Goal: Browse casually: Explore the website without a specific task or goal

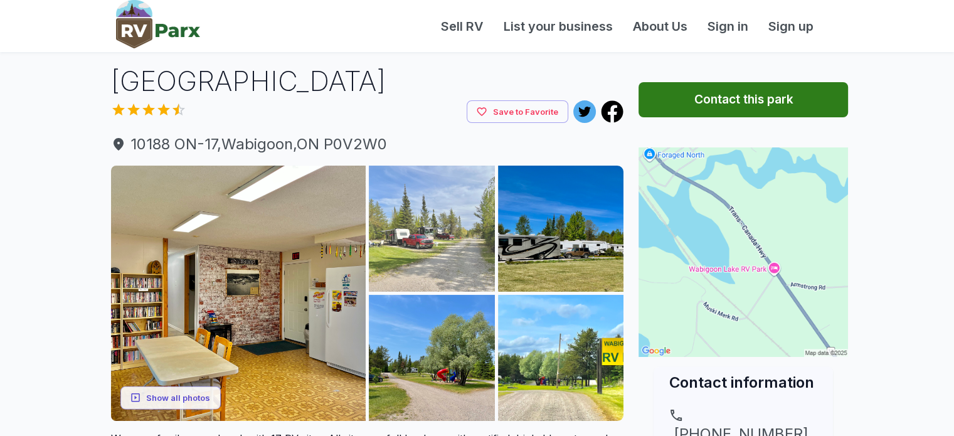
click at [430, 209] on img at bounding box center [432, 229] width 126 height 126
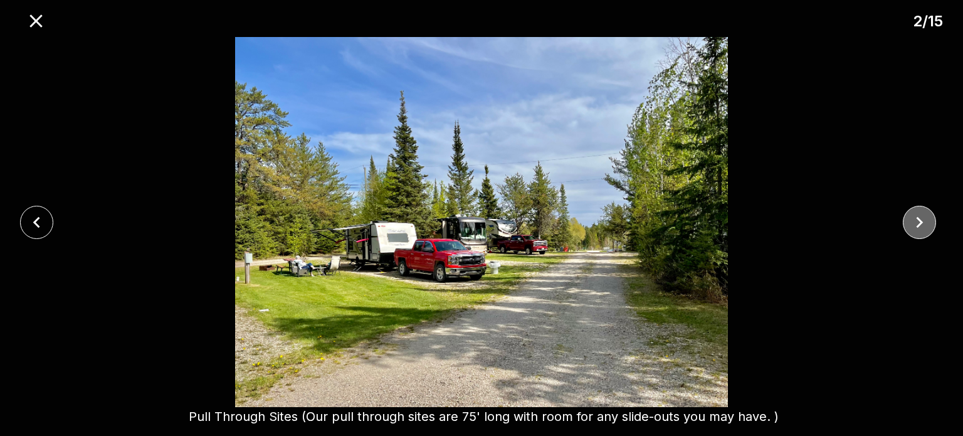
click at [920, 217] on icon "close" at bounding box center [920, 222] width 22 height 22
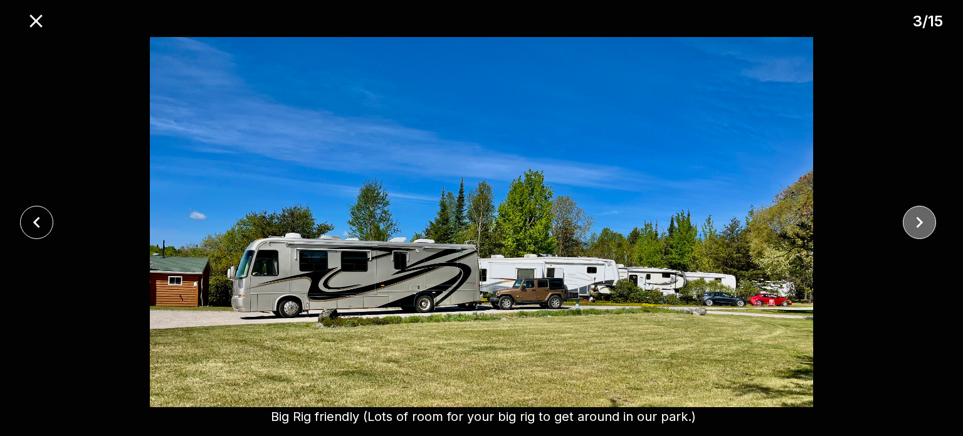
click at [920, 220] on icon "close" at bounding box center [919, 221] width 7 height 11
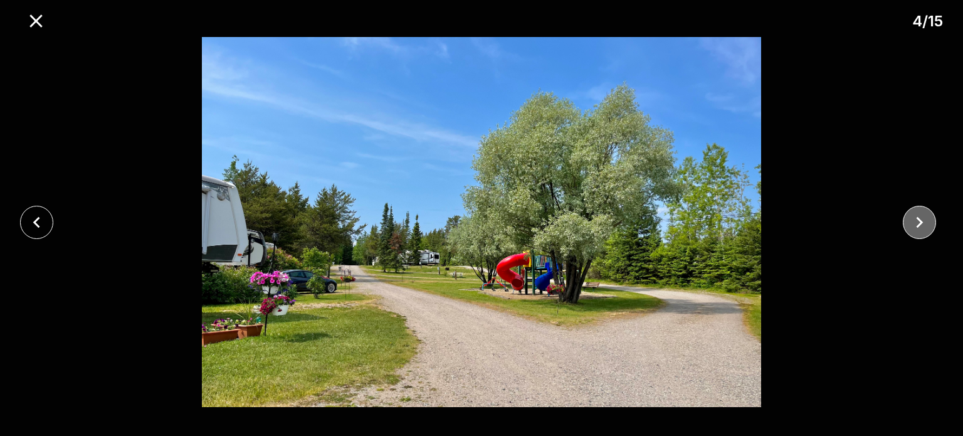
click at [920, 221] on icon "close" at bounding box center [919, 221] width 7 height 11
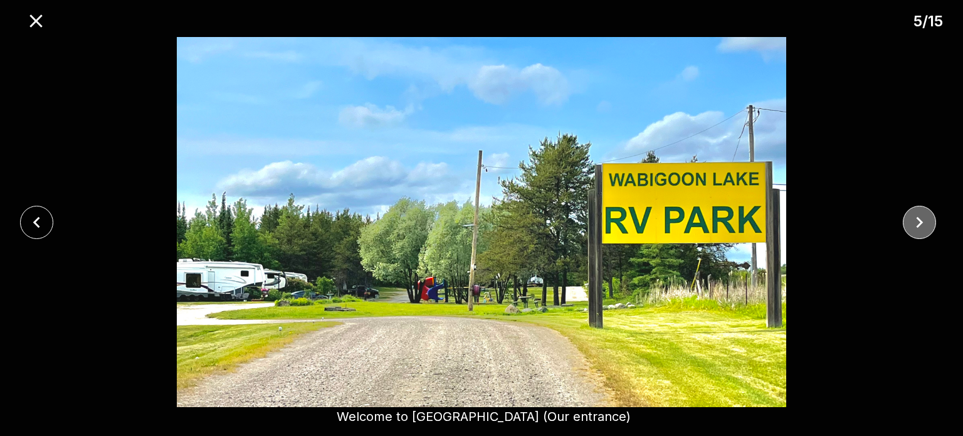
click at [919, 223] on icon "close" at bounding box center [920, 222] width 22 height 22
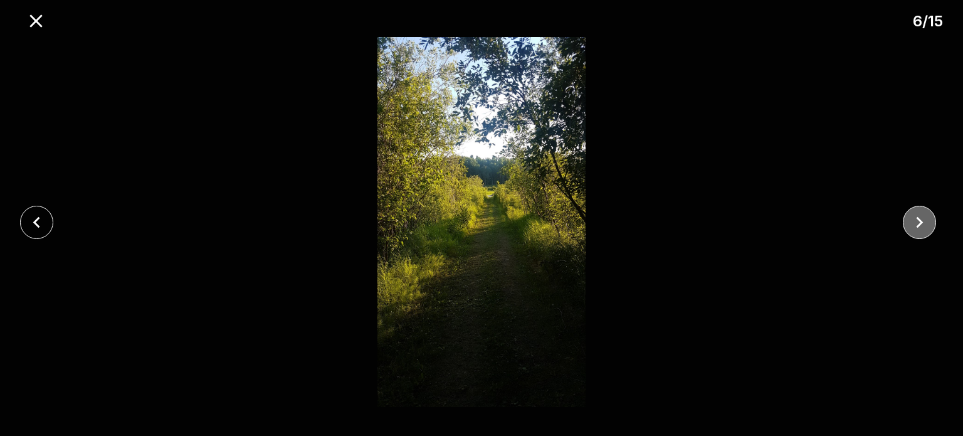
click at [922, 213] on icon "close" at bounding box center [920, 222] width 22 height 22
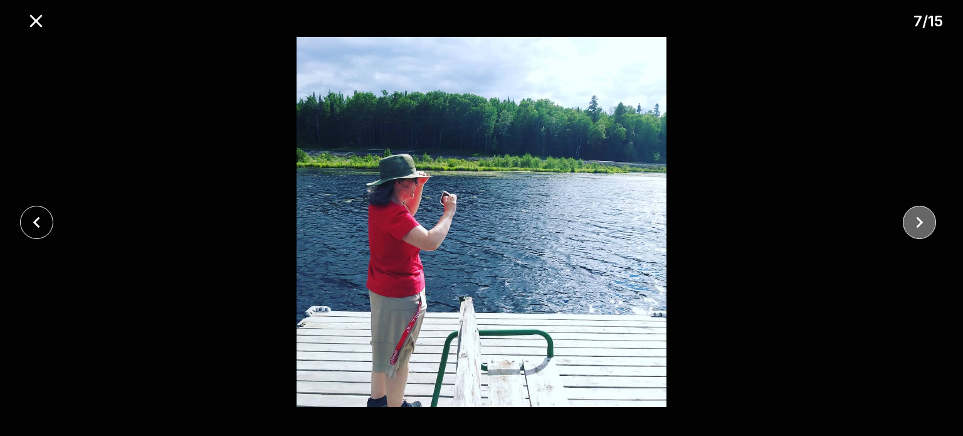
click at [921, 218] on icon "close" at bounding box center [920, 222] width 22 height 22
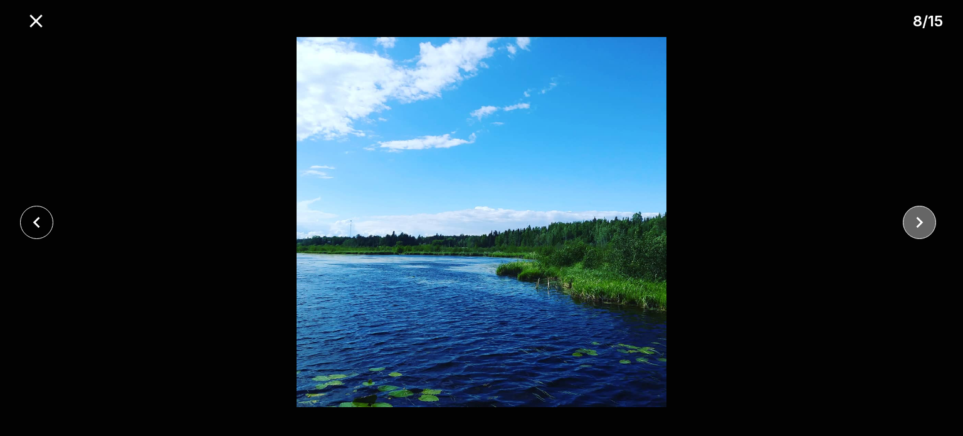
click at [916, 219] on icon "close" at bounding box center [920, 222] width 22 height 22
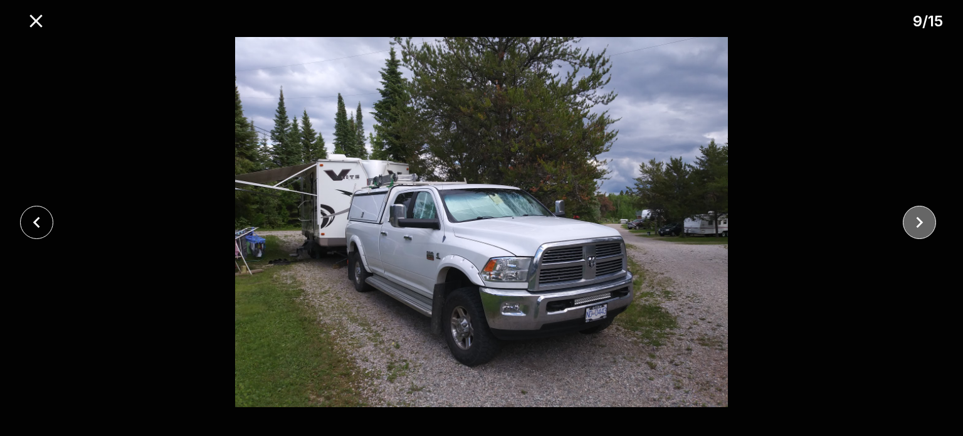
click at [911, 220] on icon "close" at bounding box center [920, 222] width 22 height 22
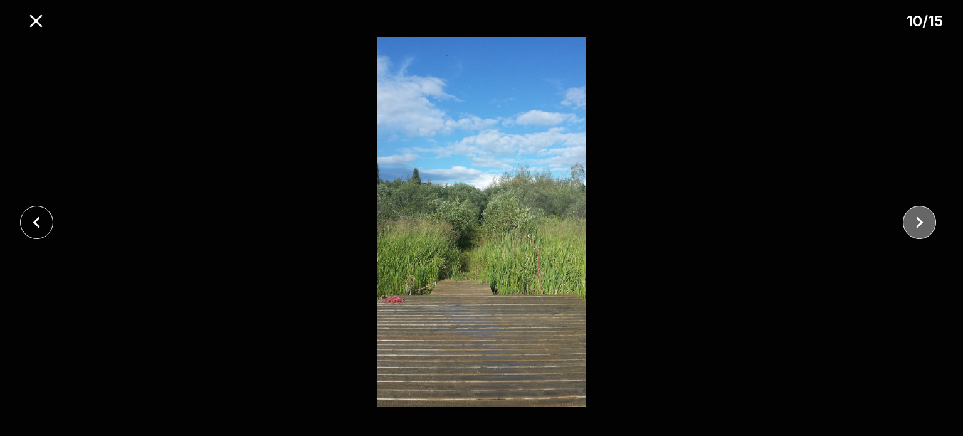
click at [925, 215] on icon "close" at bounding box center [920, 222] width 22 height 22
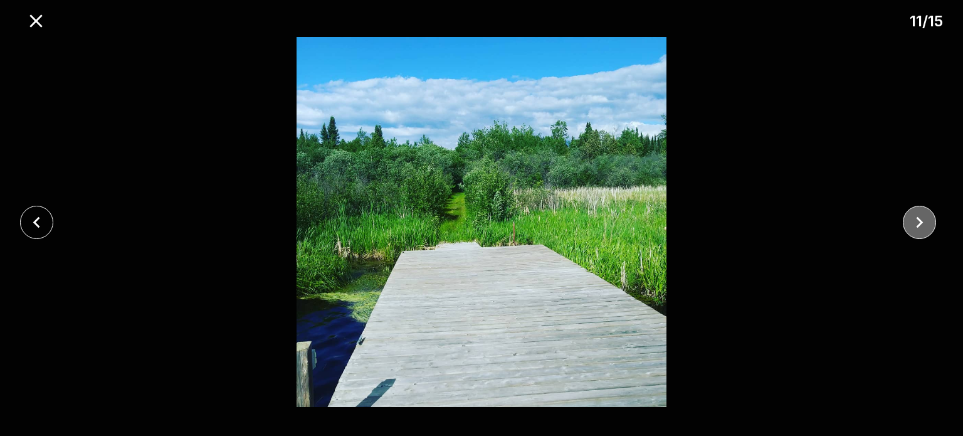
click at [925, 218] on icon "close" at bounding box center [920, 222] width 22 height 22
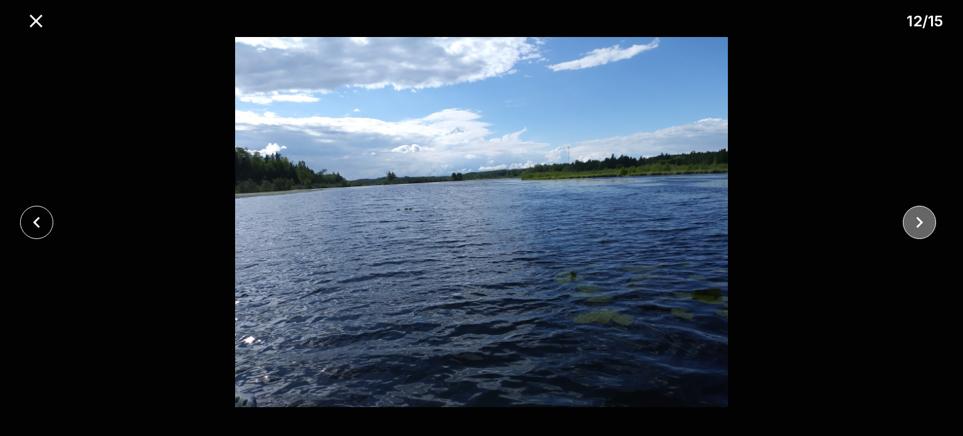
click at [917, 223] on icon "close" at bounding box center [920, 222] width 22 height 22
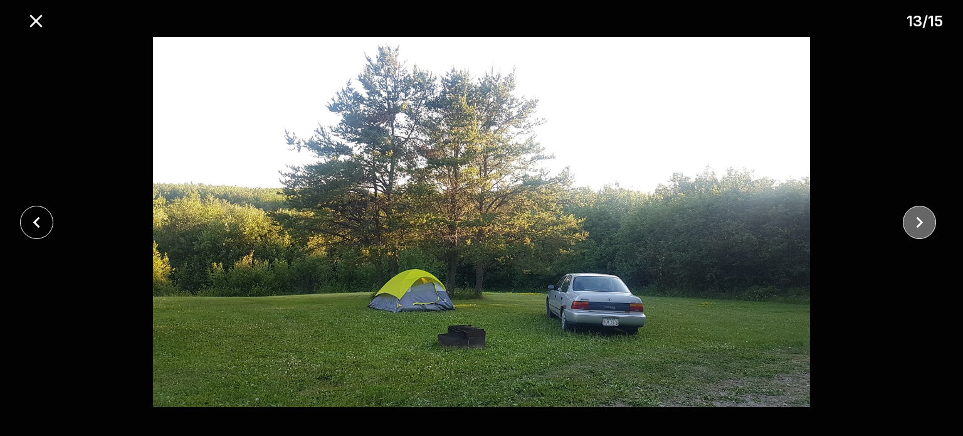
click at [921, 221] on icon "close" at bounding box center [919, 221] width 7 height 11
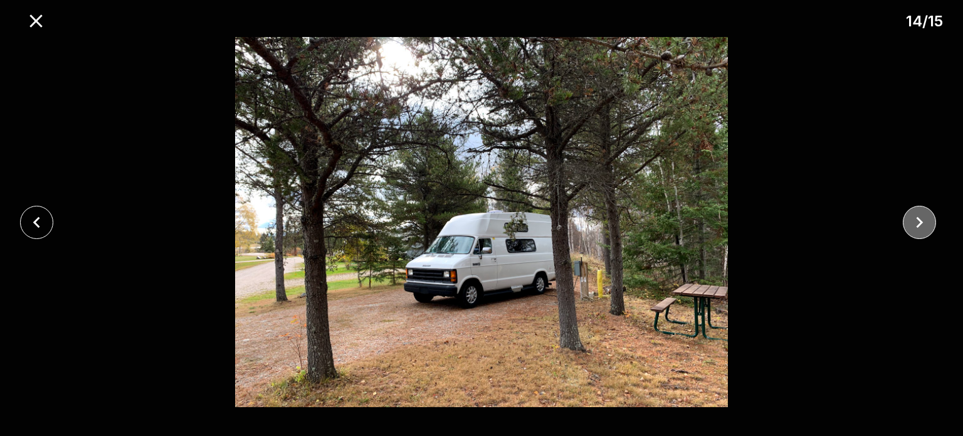
click at [921, 220] on icon "close" at bounding box center [920, 222] width 22 height 22
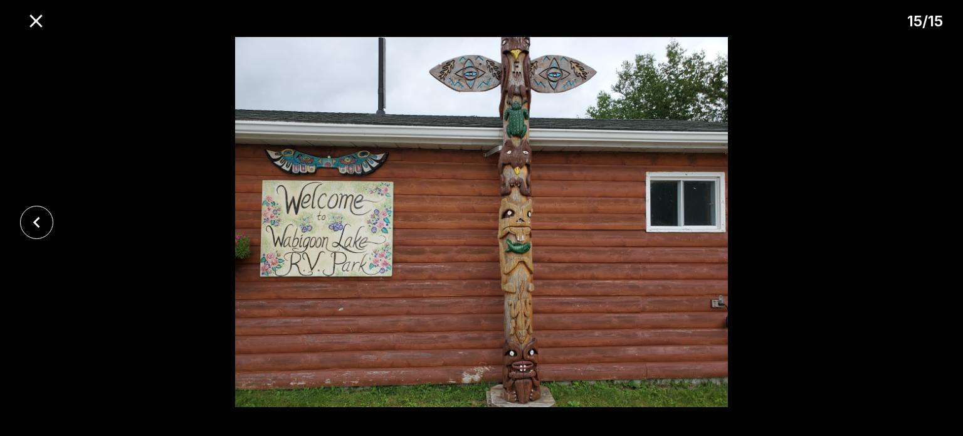
click at [921, 220] on div at bounding box center [481, 222] width 963 height 370
click at [35, 18] on icon "close" at bounding box center [36, 21] width 22 height 22
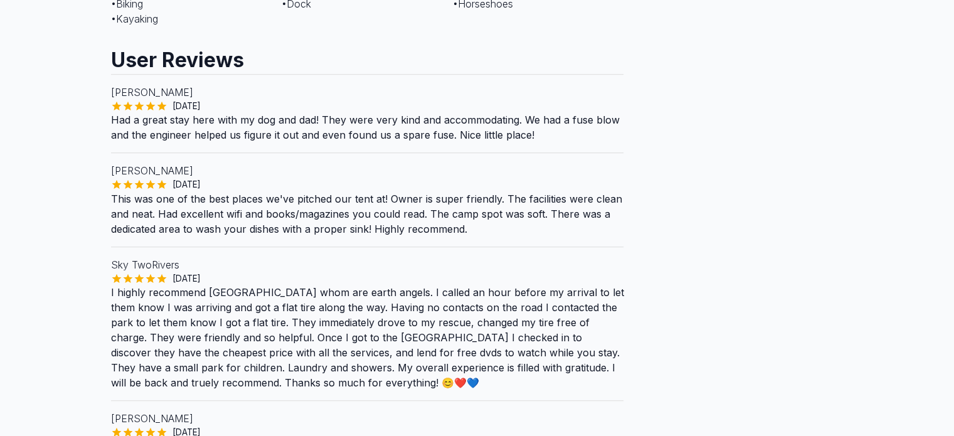
scroll to position [314, 0]
